Goal: Connect with others: Connect with other users

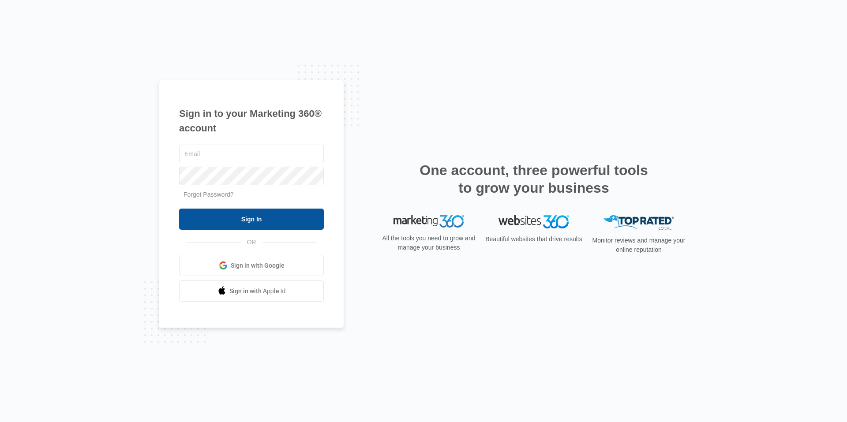
type input "[EMAIL_ADDRESS][DOMAIN_NAME]"
click at [262, 215] on input "Sign In" at bounding box center [251, 219] width 145 height 21
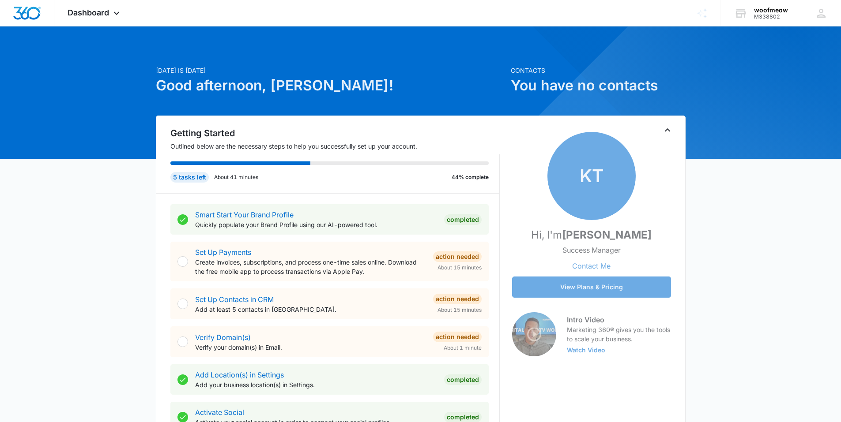
scroll to position [177, 0]
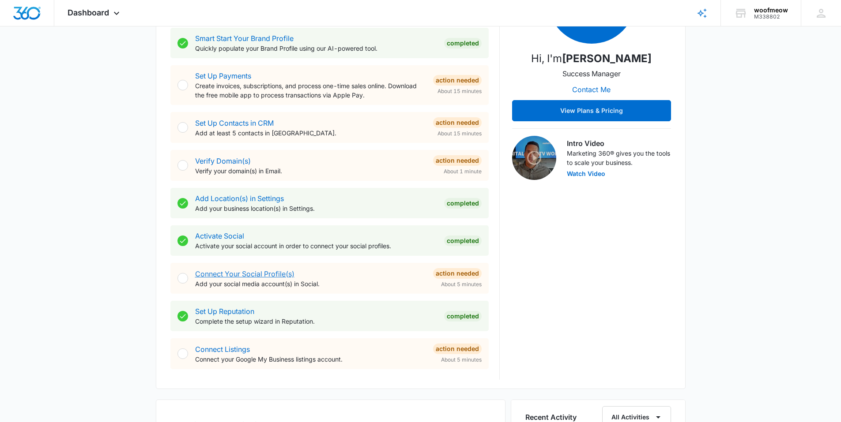
click at [247, 271] on link "Connect Your Social Profile(s)" at bounding box center [244, 274] width 99 height 9
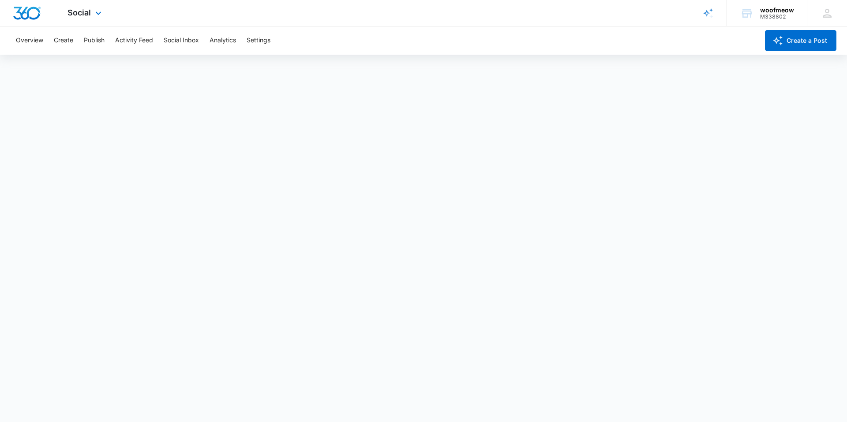
click at [35, 12] on img "Dashboard" at bounding box center [27, 13] width 28 height 13
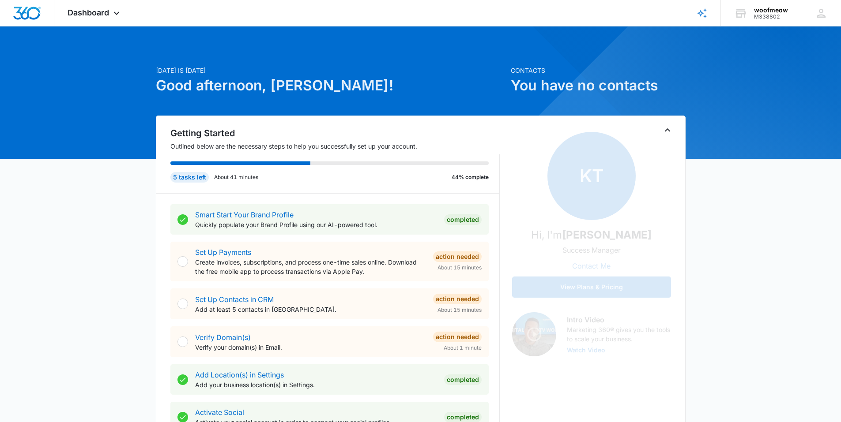
scroll to position [265, 0]
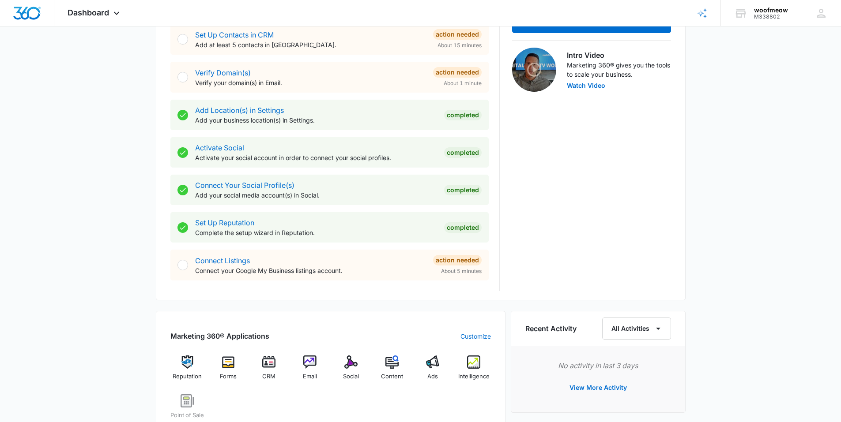
click at [254, 181] on div "Connect Your Social Profile(s) Add your social media account(s) in Social." at bounding box center [316, 190] width 242 height 20
click at [441, 185] on div "Connect Your Social Profile(s) Add your social media account(s) in Social. Comp…" at bounding box center [338, 190] width 286 height 20
click at [276, 186] on link "Connect Your Social Profile(s)" at bounding box center [244, 185] width 99 height 9
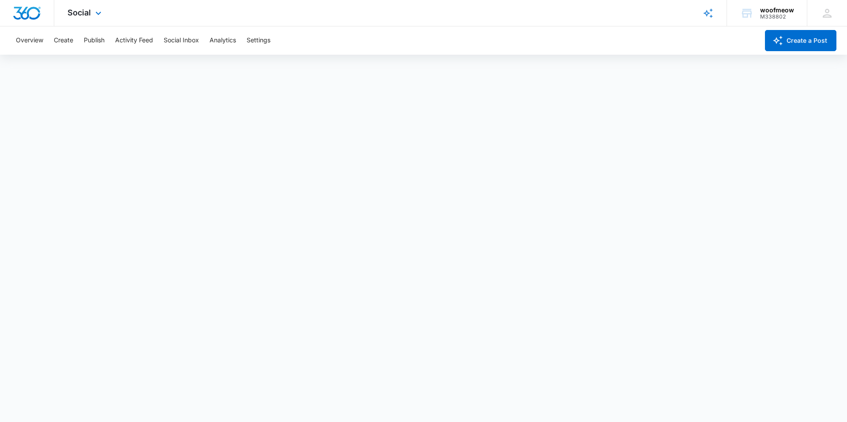
click at [28, 15] on img "Dashboard" at bounding box center [27, 13] width 28 height 13
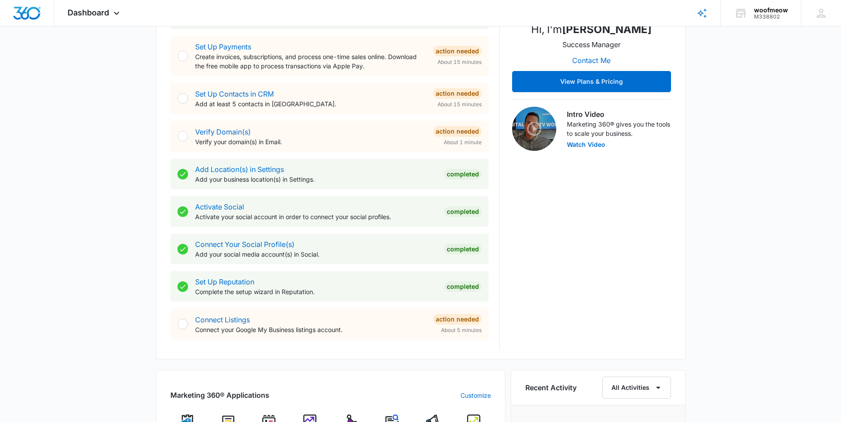
scroll to position [221, 0]
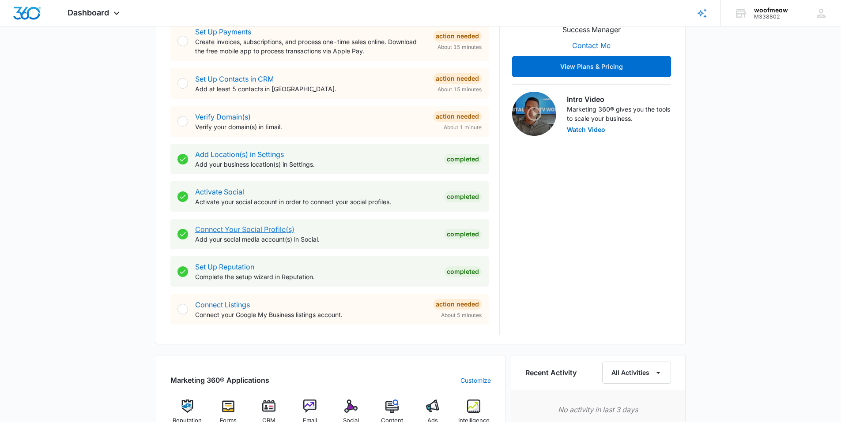
click at [255, 227] on link "Connect Your Social Profile(s)" at bounding box center [244, 229] width 99 height 9
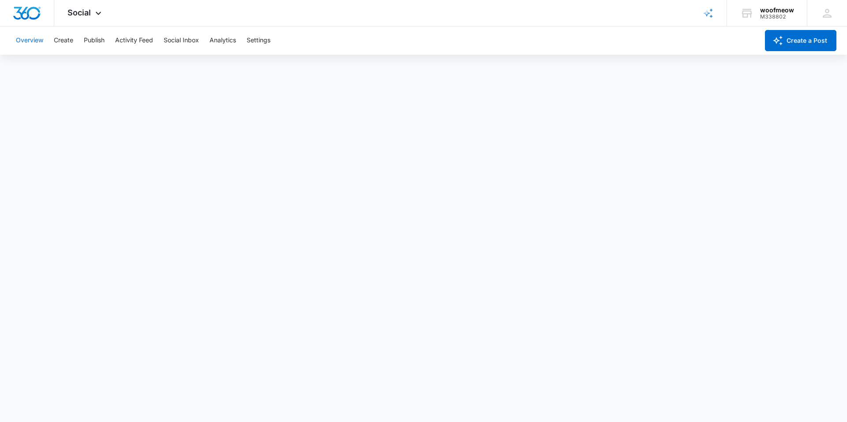
click at [30, 41] on button "Overview" at bounding box center [29, 40] width 27 height 28
click at [337, 11] on div "Social Apps Reputation Forms CRM Email Social POS Content Ads Intelligence File…" at bounding box center [420, 13] width 841 height 26
